Goal: Information Seeking & Learning: Find specific fact

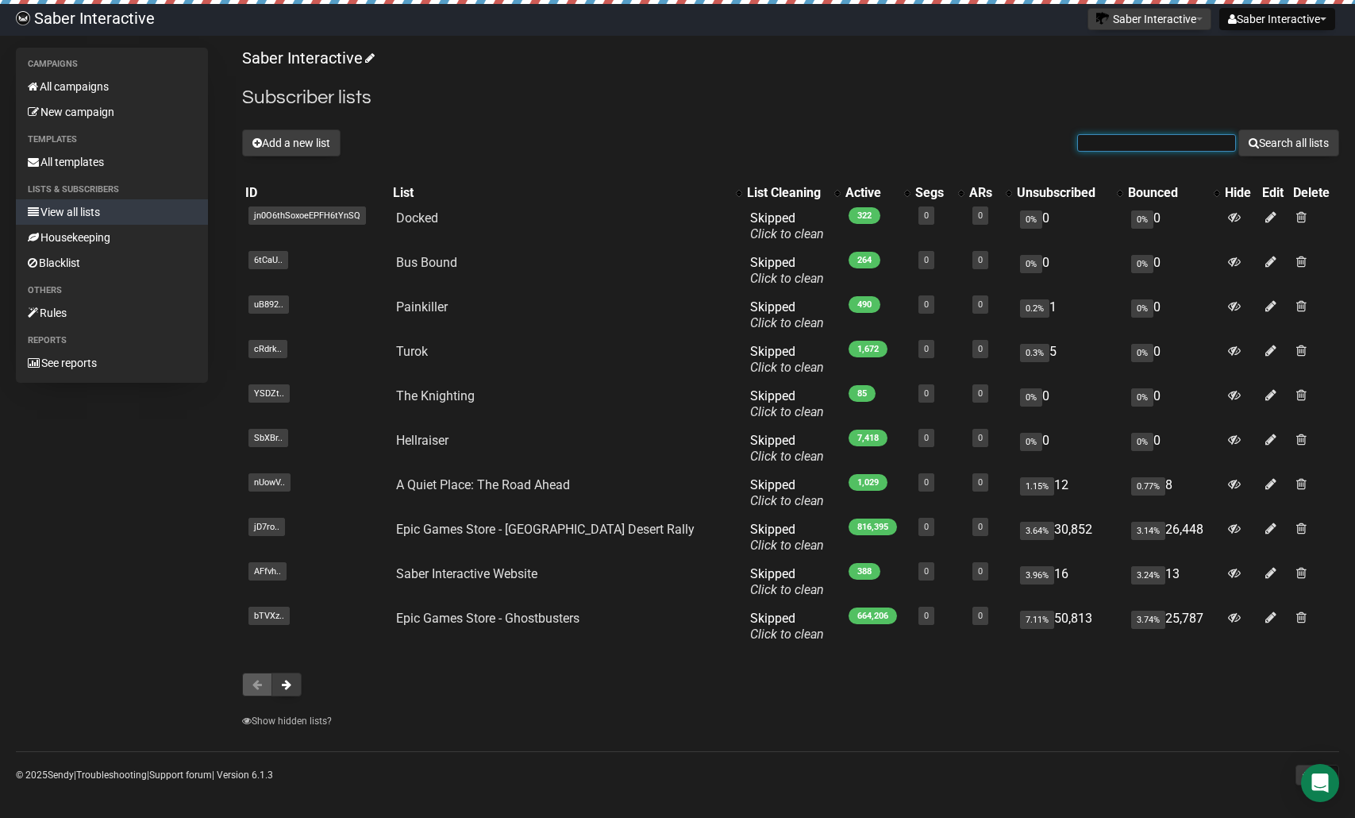
click at [1077, 148] on input "text" at bounding box center [1156, 142] width 159 height 17
type input "[EMAIL_ADDRESS][DOMAIN_NAME]"
click at [1314, 153] on button "Search all lists" at bounding box center [1288, 142] width 101 height 27
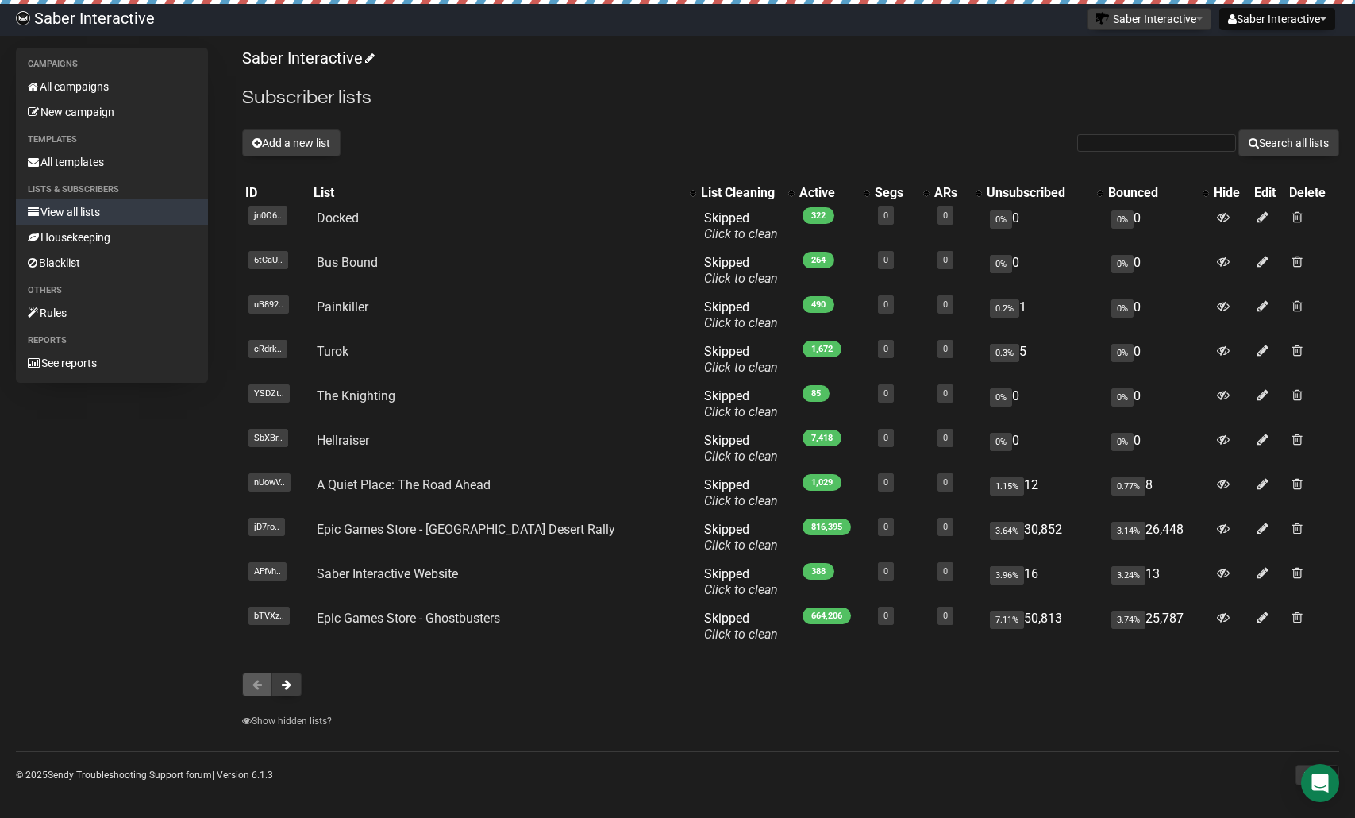
click at [1107, 133] on form "Search all lists" at bounding box center [1208, 142] width 262 height 27
click at [1111, 153] on form "Search all lists" at bounding box center [1208, 142] width 262 height 27
click at [1107, 149] on input "text" at bounding box center [1156, 142] width 159 height 17
paste input "[EMAIL_ADDRESS][DOMAIN_NAME]"
type input "[EMAIL_ADDRESS][DOMAIN_NAME]"
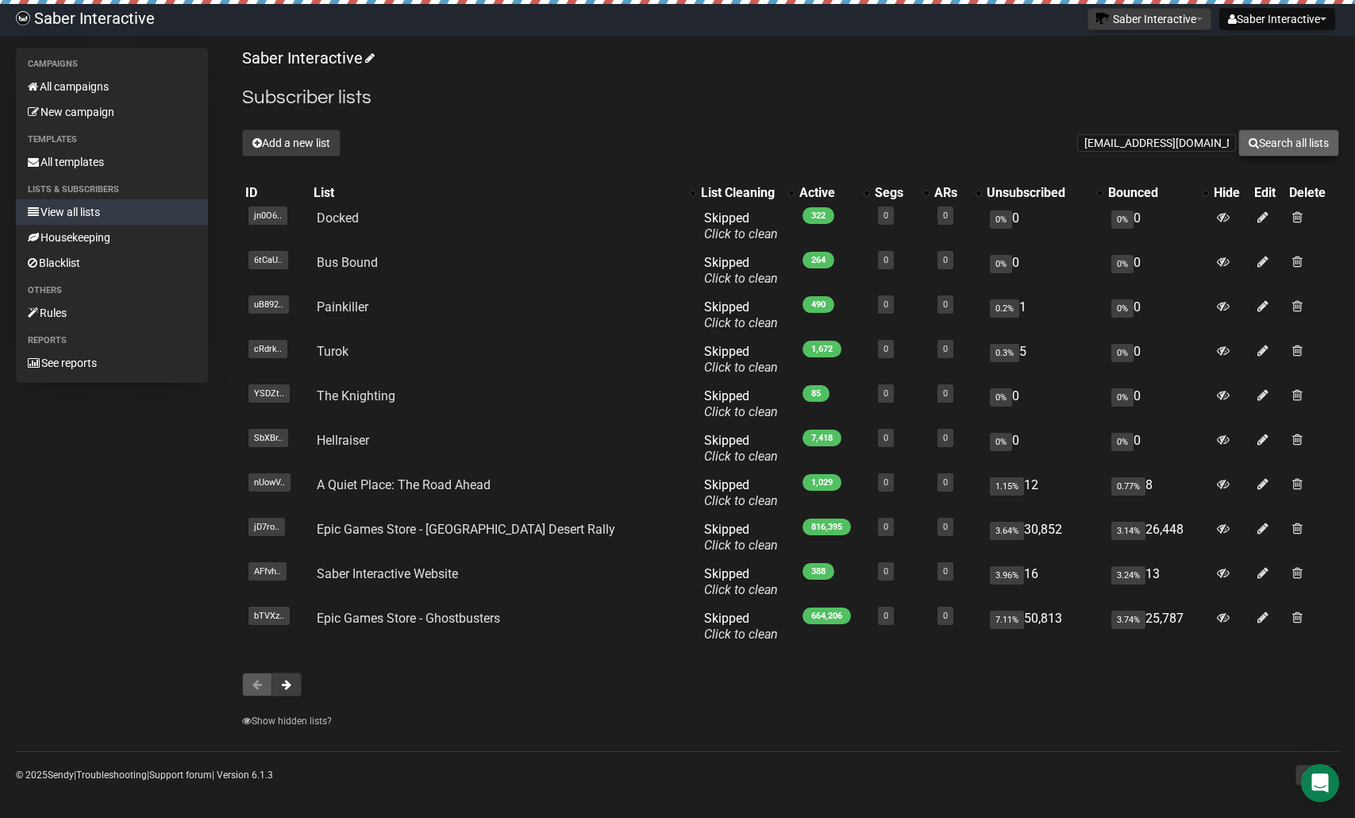
click at [1270, 148] on button "Search all lists" at bounding box center [1288, 142] width 101 height 27
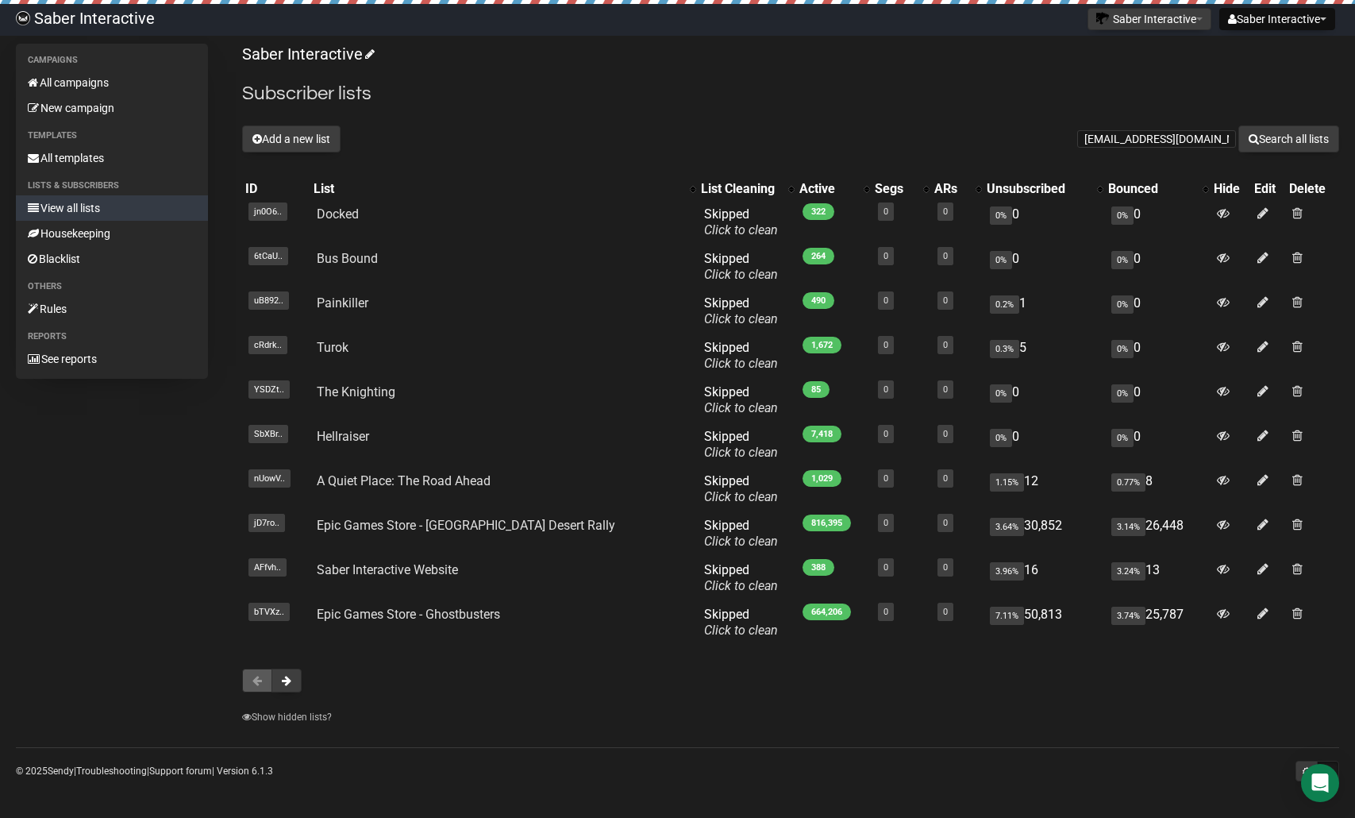
scroll to position [5, 0]
